Goal: Information Seeking & Learning: Learn about a topic

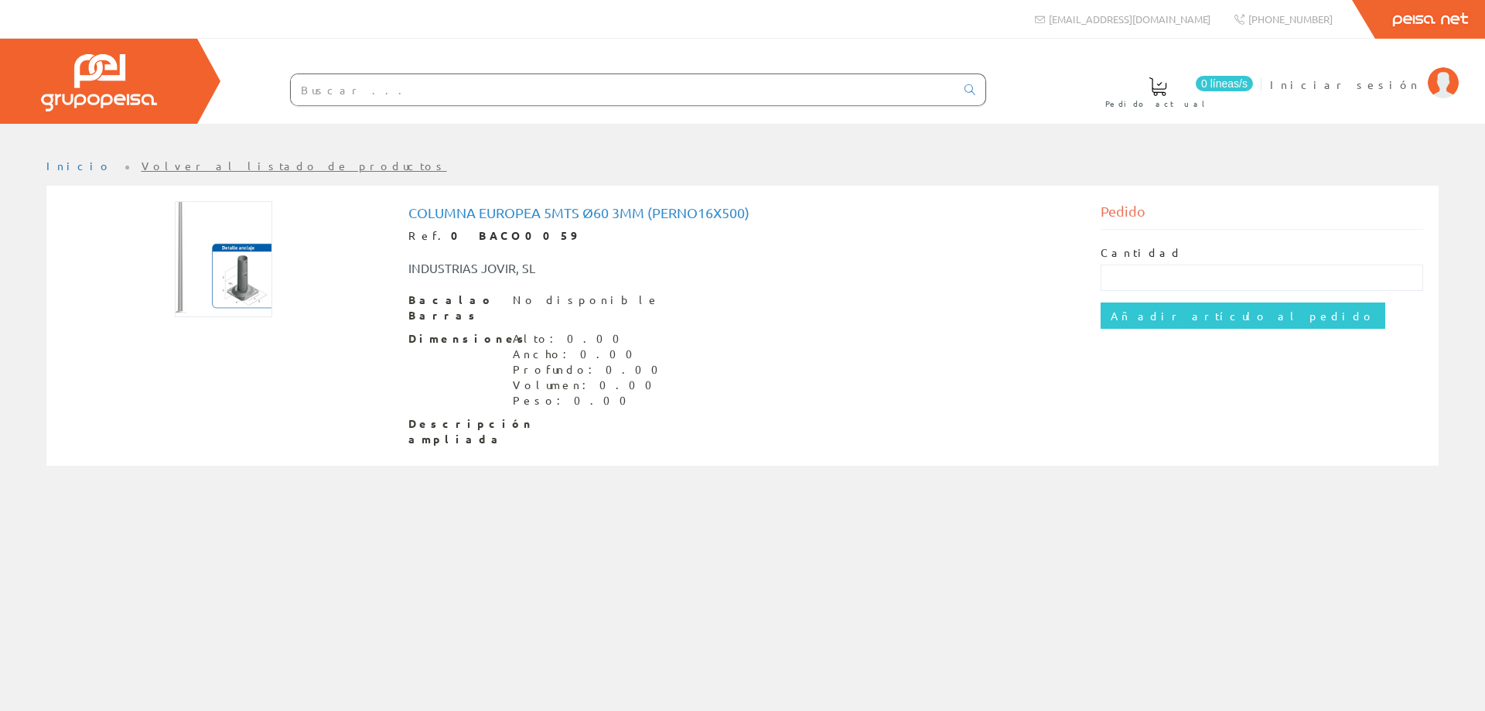
click at [685, 553] on div "Inicio Volver al listado de productos" at bounding box center [742, 417] width 1485 height 587
